Goal: Navigation & Orientation: Find specific page/section

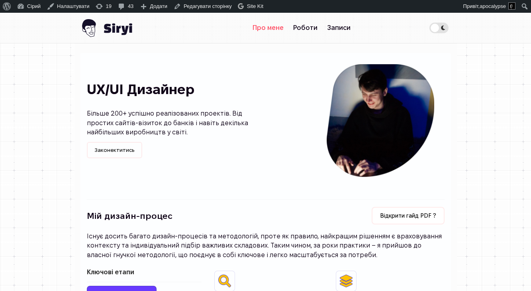
click at [262, 27] on link "Про мене" at bounding box center [268, 28] width 41 height 16
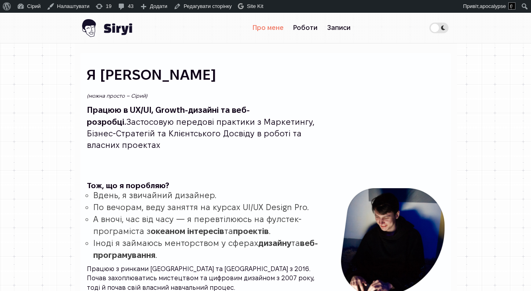
click at [125, 29] on img at bounding box center [106, 28] width 52 height 30
